Goal: Task Accomplishment & Management: Use online tool/utility

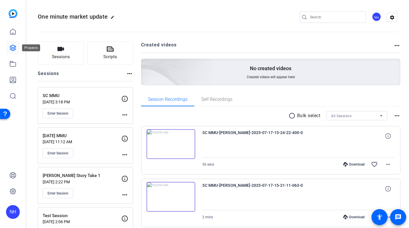
click at [12, 47] on icon at bounding box center [12, 47] width 7 height 7
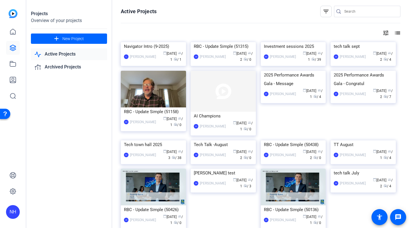
click at [385, 32] on mat-icon "tune" at bounding box center [385, 32] width 7 height 7
click at [374, 44] on div "Newest First" at bounding box center [354, 44] width 49 height 7
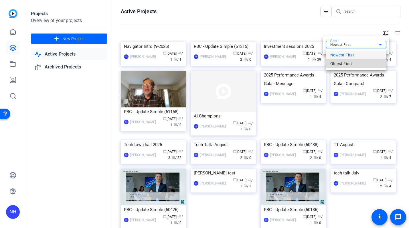
click at [348, 64] on span "Oldest First" at bounding box center [341, 63] width 22 height 7
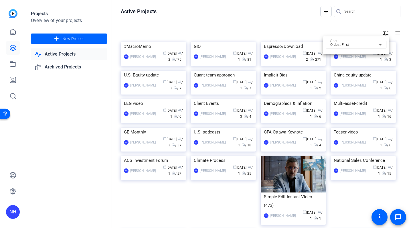
click at [286, 82] on div at bounding box center [204, 114] width 409 height 228
click at [286, 51] on div "Espresso/Download" at bounding box center [293, 46] width 59 height 9
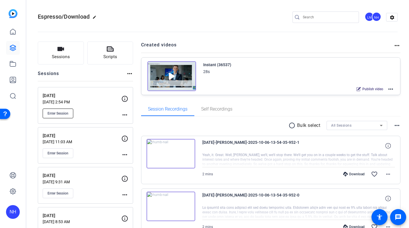
click at [62, 111] on span "Enter Session" at bounding box center [57, 113] width 21 height 5
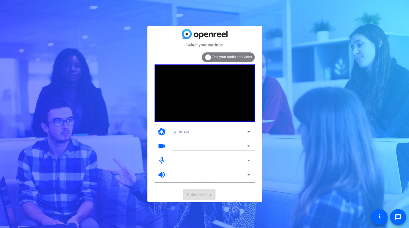
click at [256, 218] on div "Select your settings info Test your audio and video camera WEBCAM videocam mic_…" at bounding box center [204, 114] width 409 height 228
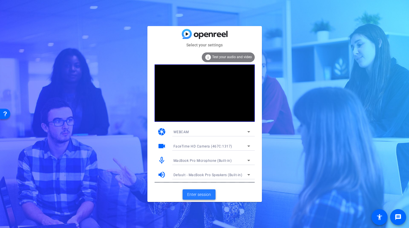
click at [202, 197] on span "Enter session" at bounding box center [199, 194] width 24 height 6
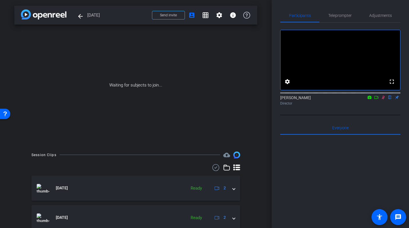
click at [375, 99] on icon at bounding box center [376, 97] width 5 height 4
click at [167, 13] on span "Send invite" at bounding box center [168, 15] width 17 height 5
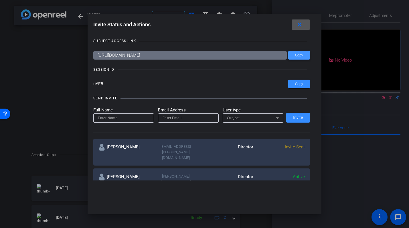
click at [301, 55] on span "Copy" at bounding box center [299, 55] width 8 height 4
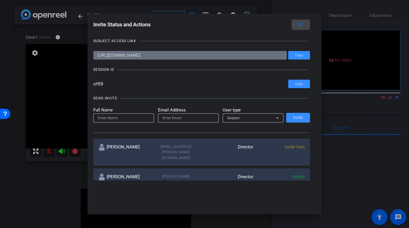
click at [298, 24] on mat-icon "close" at bounding box center [299, 24] width 7 height 7
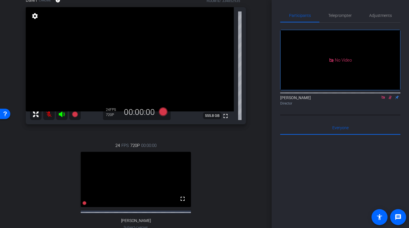
scroll to position [38, 0]
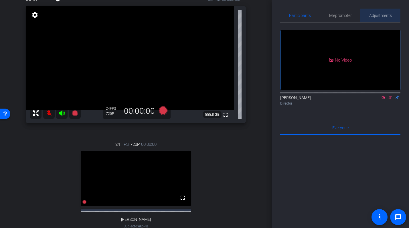
click at [381, 17] on span "Adjustments" at bounding box center [380, 15] width 23 height 4
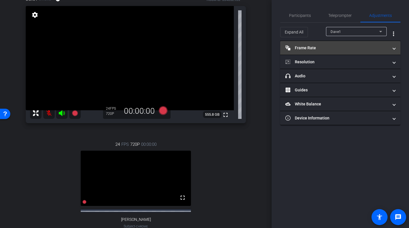
click at [382, 47] on mat-panel-title "Frame Rate Frame Rate" at bounding box center [336, 48] width 103 height 6
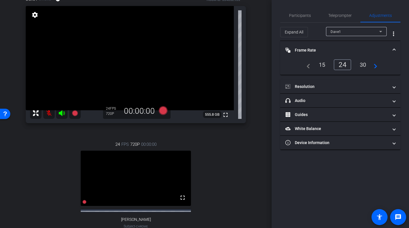
click at [379, 48] on mat-panel-title "Frame Rate Frame Rate" at bounding box center [336, 50] width 103 height 6
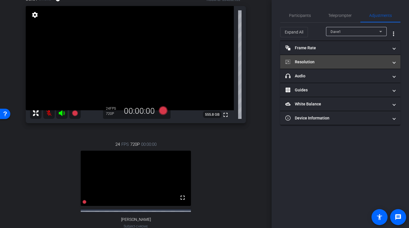
click at [366, 59] on mat-panel-title "Resolution" at bounding box center [336, 62] width 103 height 6
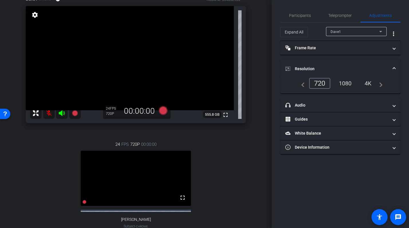
click at [345, 85] on div "1080" at bounding box center [344, 83] width 21 height 10
click at [343, 58] on mat-accordion "Frame Rate Frame Rate navigate_before 15 24 30 navigate_next Resolution navigat…" at bounding box center [340, 97] width 120 height 113
click at [343, 64] on mat-expansion-panel-header "Resolution" at bounding box center [340, 69] width 120 height 18
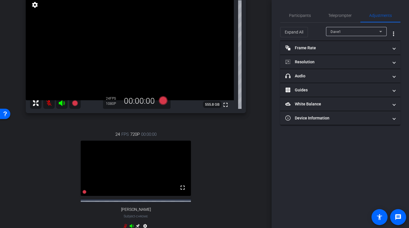
scroll to position [0, 0]
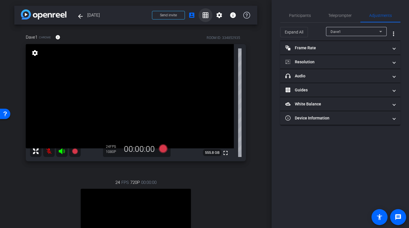
click at [206, 15] on mat-icon "grid_on" at bounding box center [205, 15] width 7 height 7
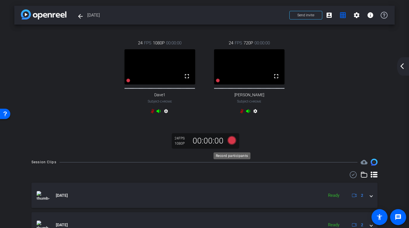
click at [231, 143] on icon at bounding box center [231, 140] width 9 height 9
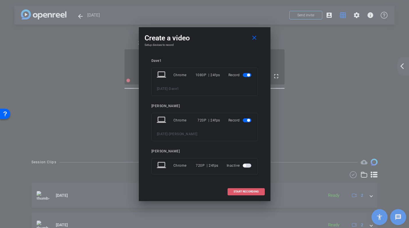
click at [240, 191] on span "START RECORDING" at bounding box center [245, 191] width 25 height 3
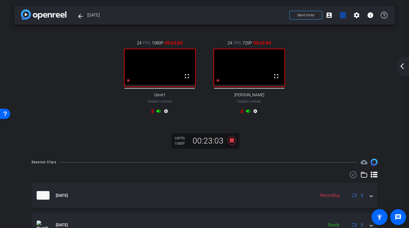
click at [241, 113] on icon at bounding box center [241, 111] width 5 height 5
click at [153, 113] on icon at bounding box center [152, 111] width 3 height 4
click at [233, 144] on icon at bounding box center [231, 140] width 9 height 9
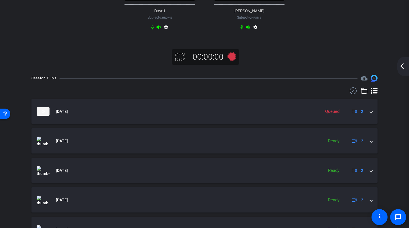
scroll to position [83, 0]
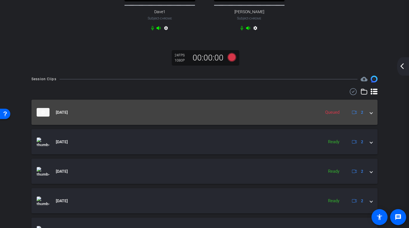
click at [370, 115] on span at bounding box center [371, 112] width 2 height 6
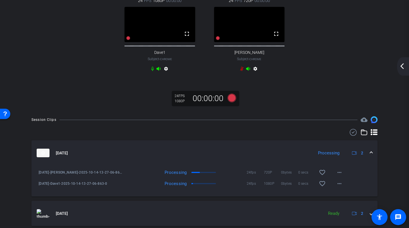
scroll to position [0, 0]
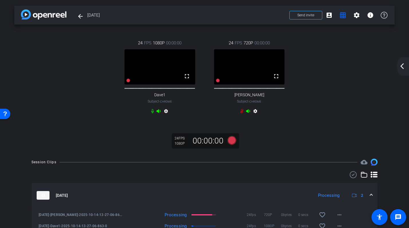
click at [400, 65] on mat-icon "arrow_back_ios_new" at bounding box center [401, 66] width 7 height 7
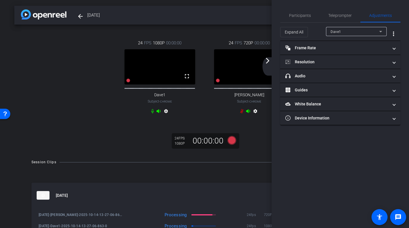
click at [360, 31] on div "Dave1" at bounding box center [354, 31] width 49 height 7
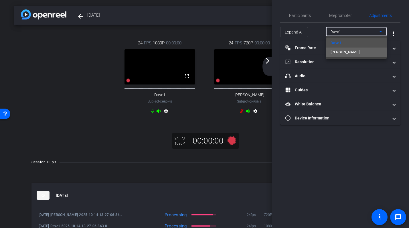
click at [340, 51] on mat-option "David" at bounding box center [356, 51] width 61 height 9
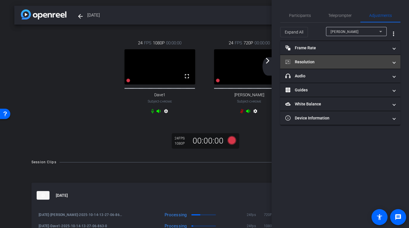
click at [338, 60] on mat-panel-title "Resolution" at bounding box center [336, 62] width 103 height 6
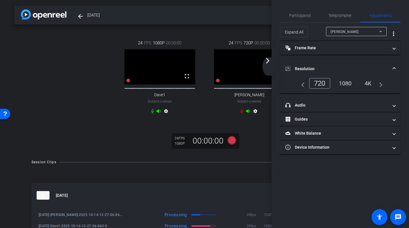
click at [344, 83] on div "1080" at bounding box center [344, 83] width 21 height 10
click at [336, 63] on mat-expansion-panel-header "Resolution" at bounding box center [340, 69] width 120 height 18
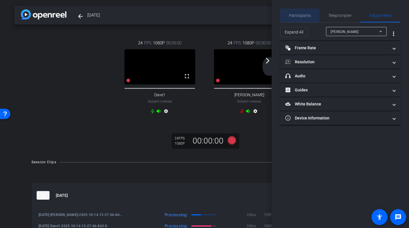
click at [298, 15] on span "Participants" at bounding box center [300, 15] width 22 height 4
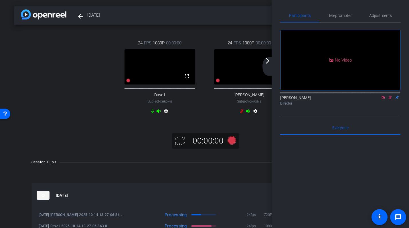
click at [269, 61] on mat-icon "arrow_forward_ios" at bounding box center [267, 60] width 7 height 7
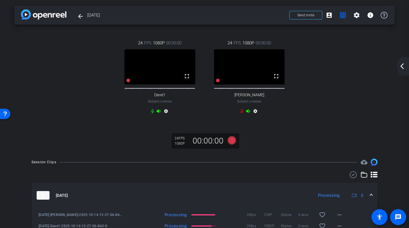
click at [346, 86] on div "24 FPS 1080P 00:00:00 fullscreen Dave1 Subject - Chrome settings 24 FPS 1080P 0…" at bounding box center [204, 77] width 357 height 95
drag, startPoint x: 346, startPoint y: 86, endPoint x: 360, endPoint y: 177, distance: 92.5
click at [360, 177] on div "arrow_back October 2025 Back to project Send invite account_box grid_on setting…" at bounding box center [204, 114] width 409 height 228
click at [310, 102] on div "24 FPS 1080P 00:00:00 fullscreen Dave1 Subject - Chrome settings 24 FPS 1080P 0…" at bounding box center [204, 77] width 357 height 95
click at [152, 113] on icon at bounding box center [152, 111] width 3 height 4
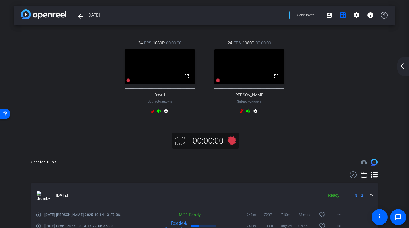
click at [241, 113] on icon at bounding box center [241, 111] width 5 height 5
click at [152, 113] on icon at bounding box center [152, 111] width 5 height 5
click at [232, 145] on icon at bounding box center [232, 140] width 14 height 10
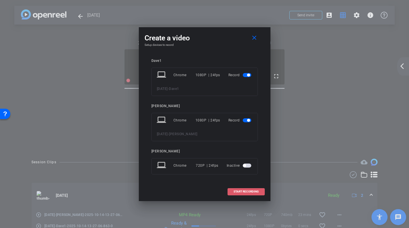
click at [239, 190] on span "START RECORDING" at bounding box center [245, 191] width 25 height 3
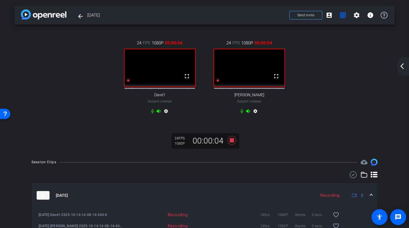
click at [153, 113] on icon at bounding box center [152, 111] width 5 height 5
click at [243, 113] on icon at bounding box center [242, 111] width 3 height 4
click at [229, 144] on icon at bounding box center [232, 140] width 14 height 10
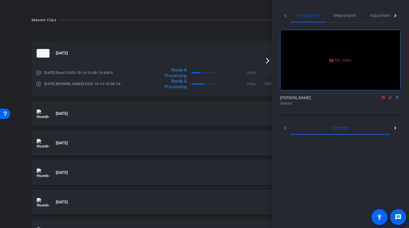
scroll to position [123, 0]
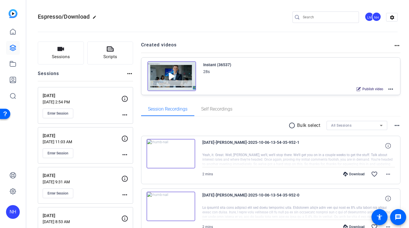
click at [192, 17] on div "Espresso/Download edit LN NH settings" at bounding box center [218, 17] width 360 height 9
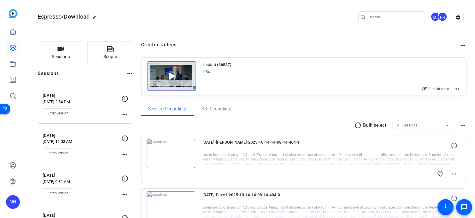
click at [257, 31] on openreel-divider-bar at bounding box center [250, 29] width 425 height 17
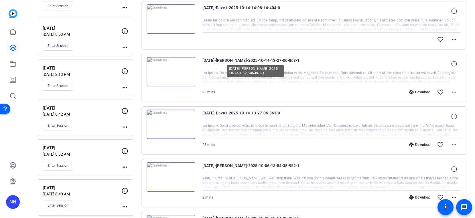
scroll to position [189, 0]
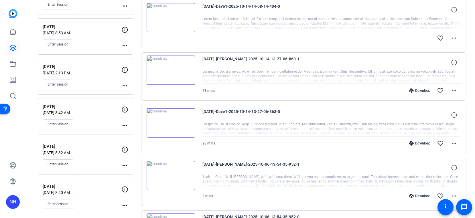
click at [408, 143] on div "Download" at bounding box center [419, 143] width 27 height 5
click at [408, 90] on div "Download" at bounding box center [419, 90] width 27 height 5
click at [408, 143] on mat-icon "more_horiz" at bounding box center [453, 143] width 7 height 7
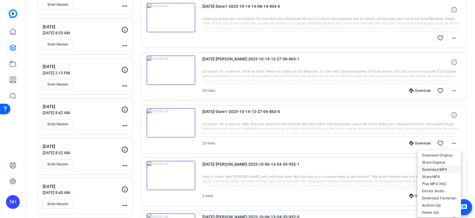
click at [408, 169] on span "Download MP4" at bounding box center [439, 169] width 34 height 7
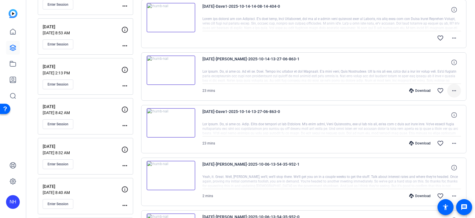
click at [408, 90] on mat-icon "more_horiz" at bounding box center [453, 90] width 7 height 7
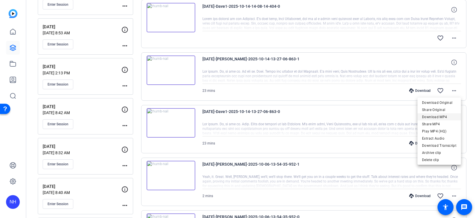
click at [408, 116] on span "Download MP4" at bounding box center [439, 116] width 34 height 7
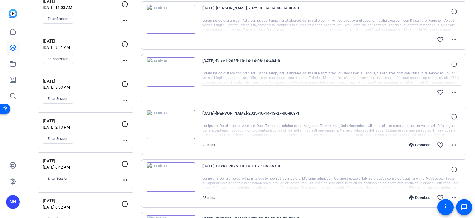
scroll to position [131, 0]
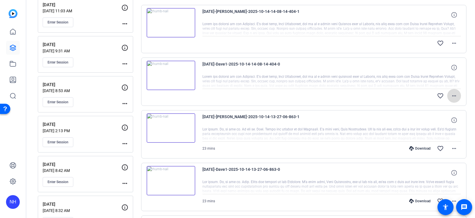
click at [408, 95] on mat-icon "more_horiz" at bounding box center [453, 95] width 7 height 7
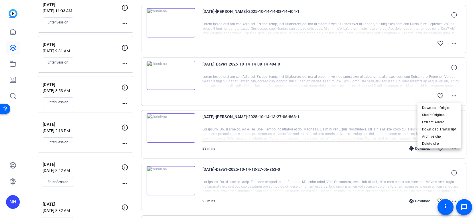
click at [408, 94] on div at bounding box center [237, 109] width 475 height 218
